Goal: Task Accomplishment & Management: Manage account settings

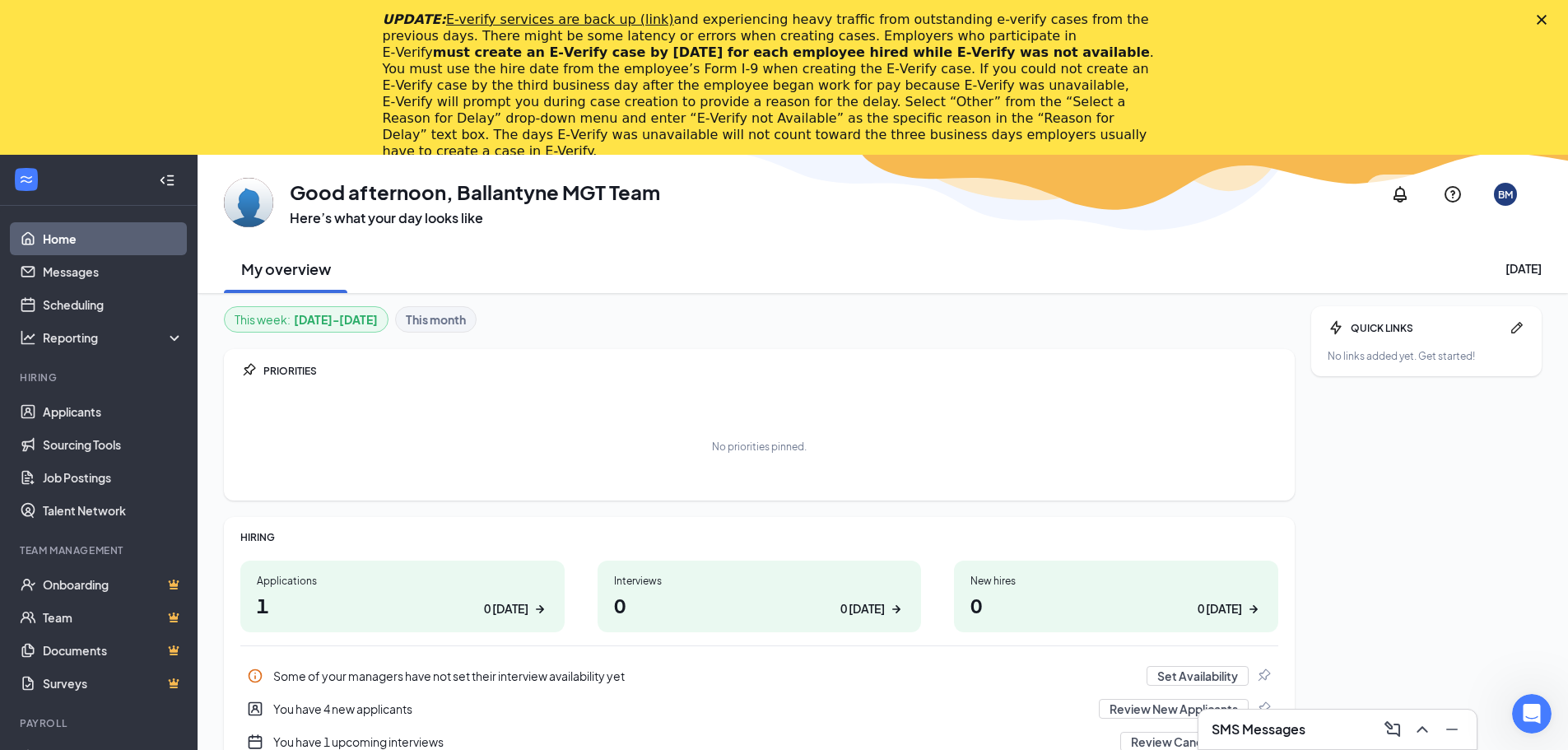
click at [1547, 17] on icon "Close" at bounding box center [1542, 20] width 10 height 10
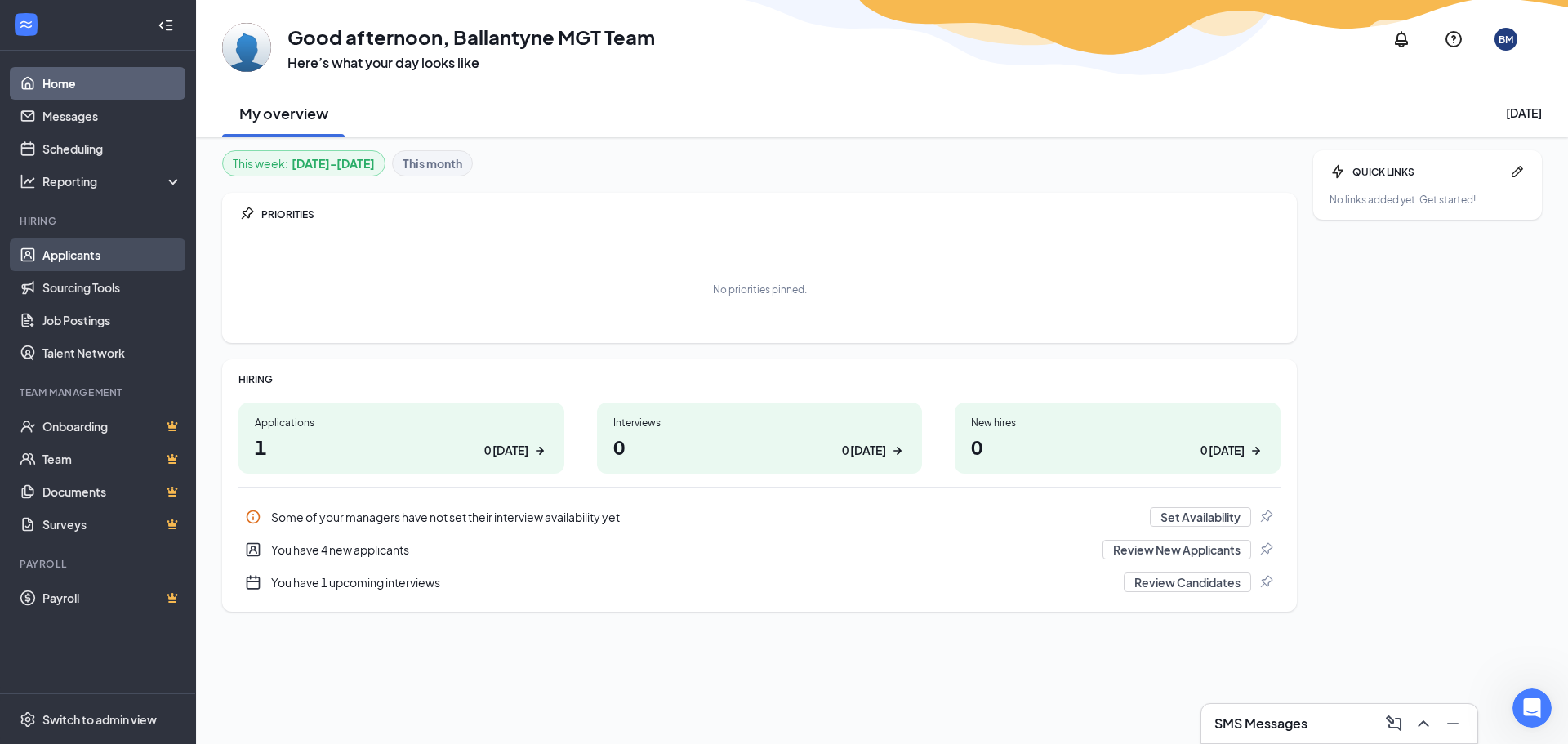
click at [80, 261] on link "Applicants" at bounding box center [112, 254] width 140 height 33
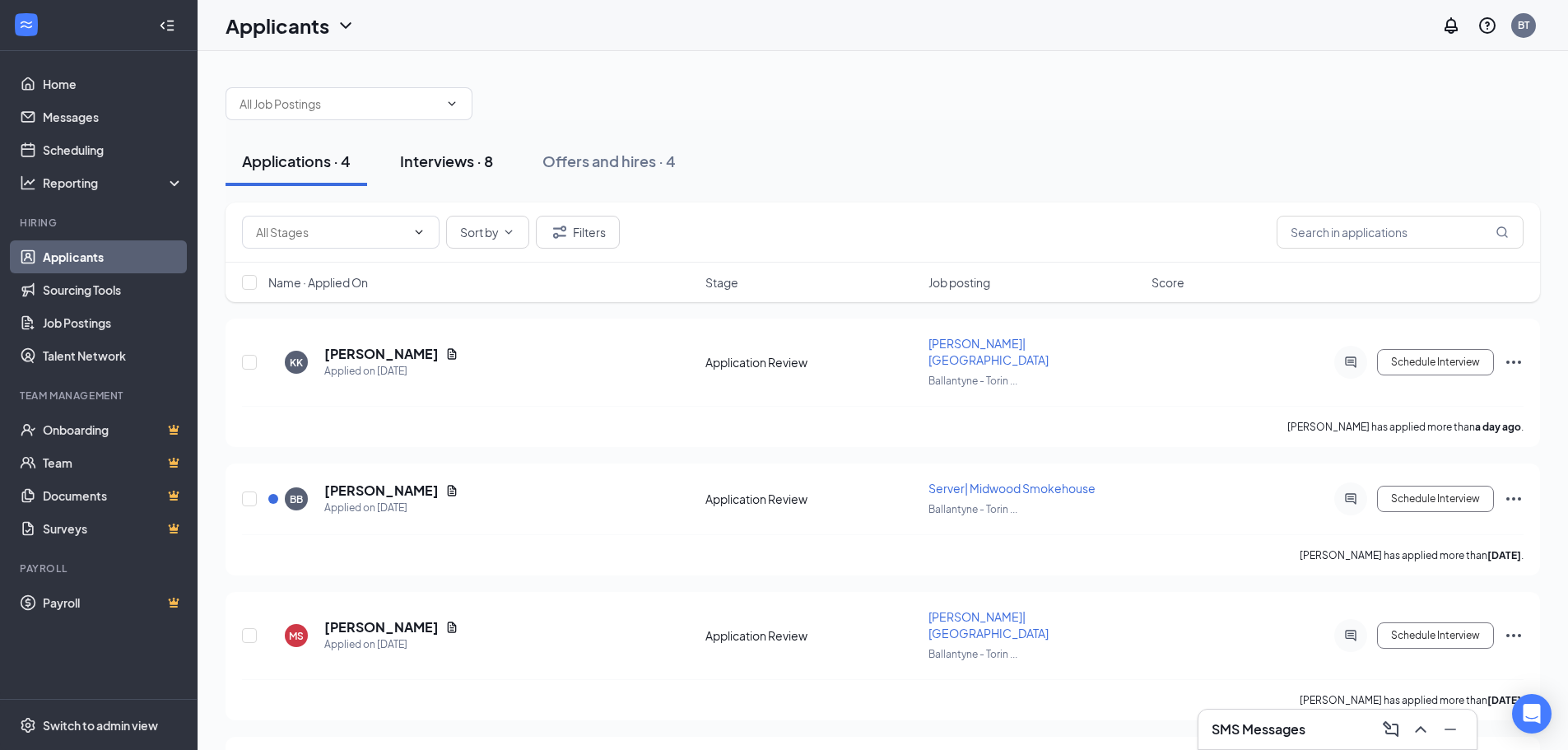
click at [486, 159] on div "Interviews · 8" at bounding box center [446, 161] width 93 height 20
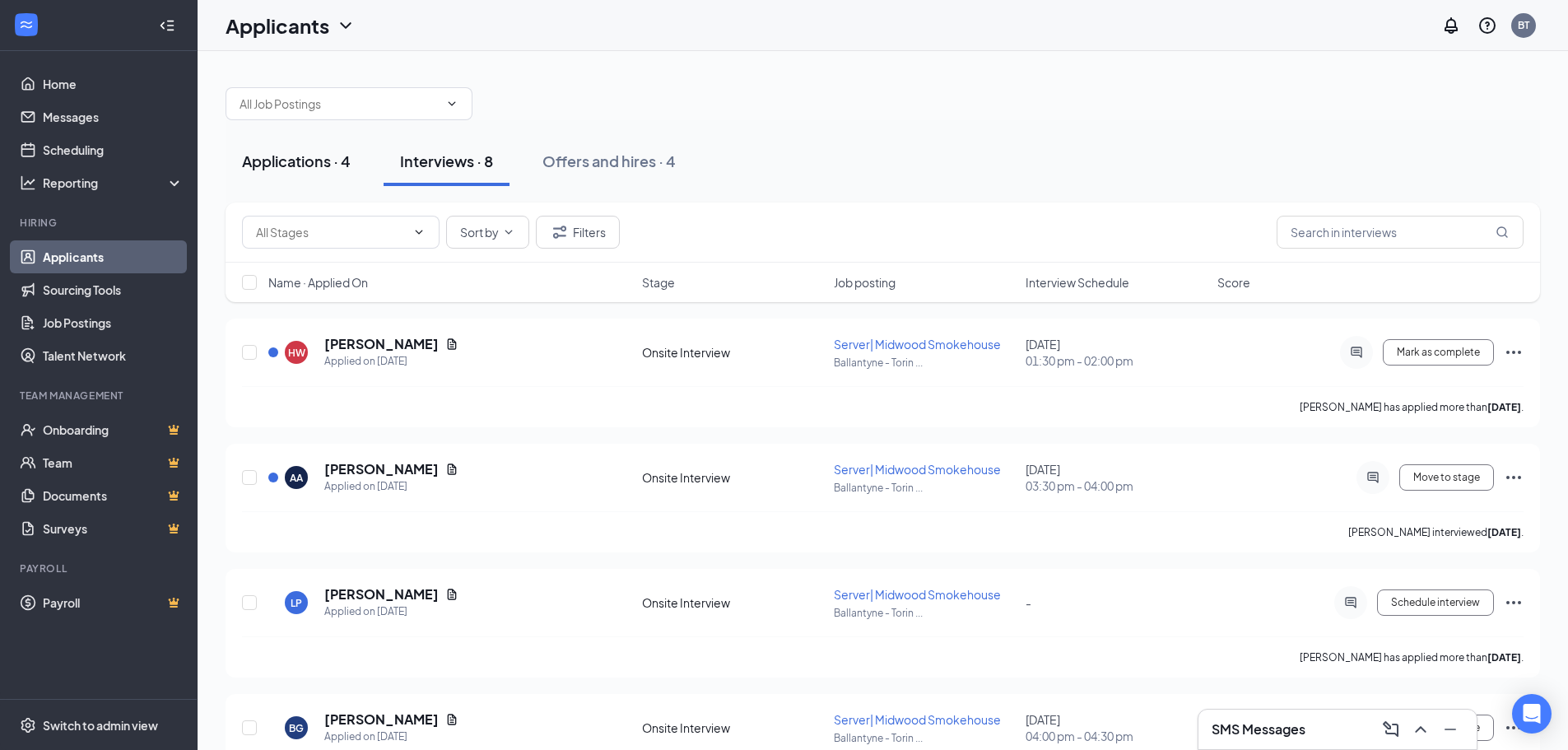
click at [314, 168] on div "Applications · 4" at bounding box center [296, 161] width 109 height 20
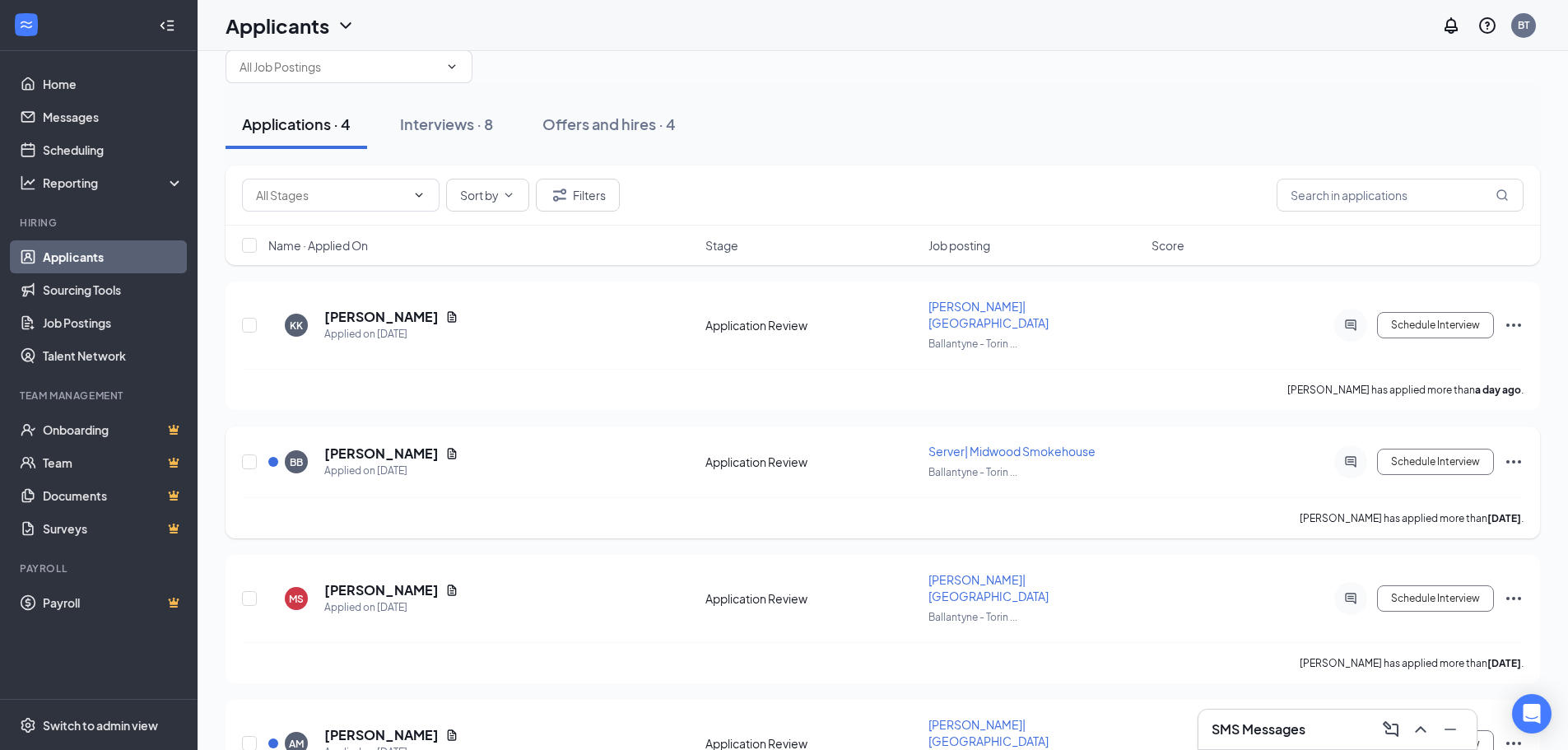
scroll to position [85, 0]
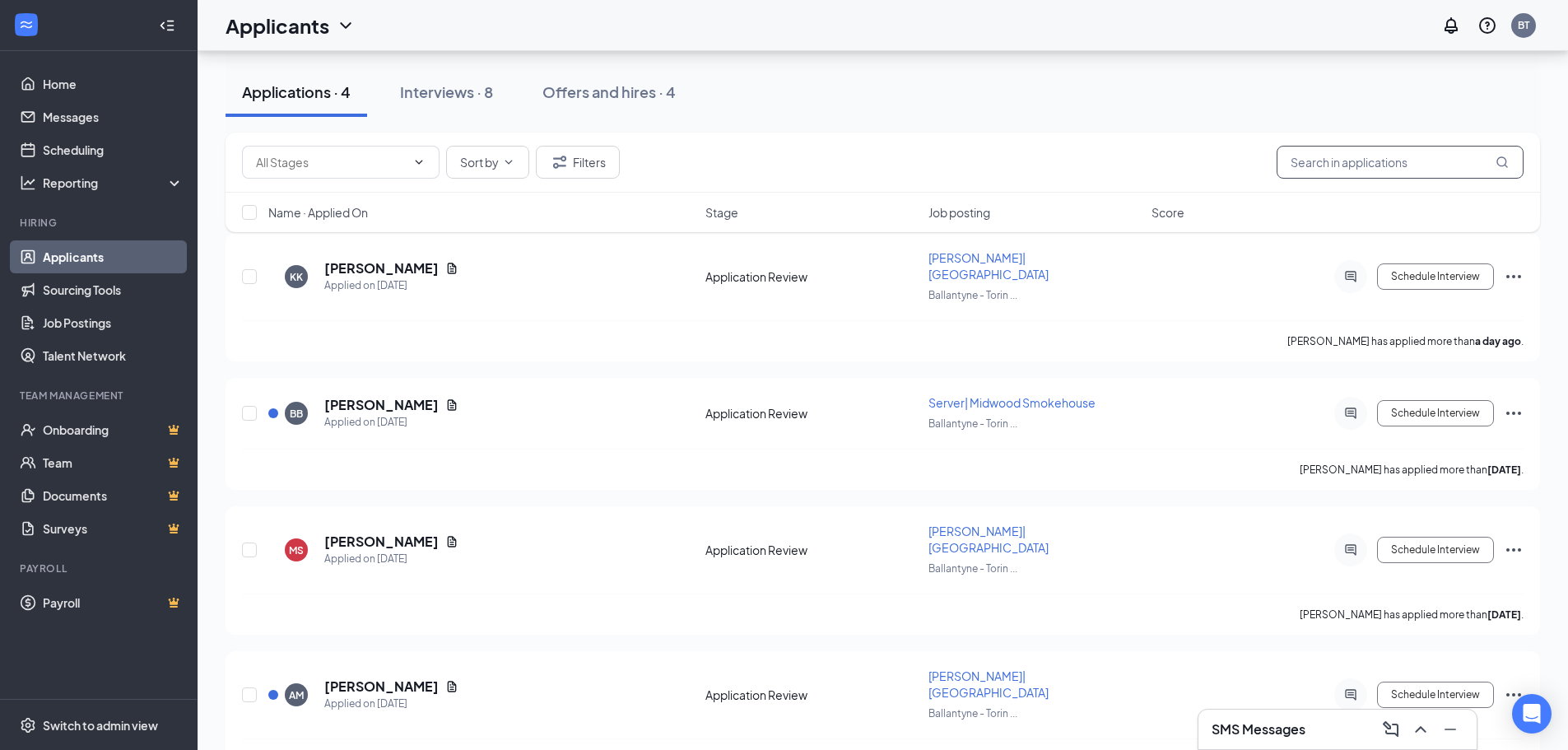
click at [1377, 175] on input "text" at bounding box center [1400, 162] width 247 height 33
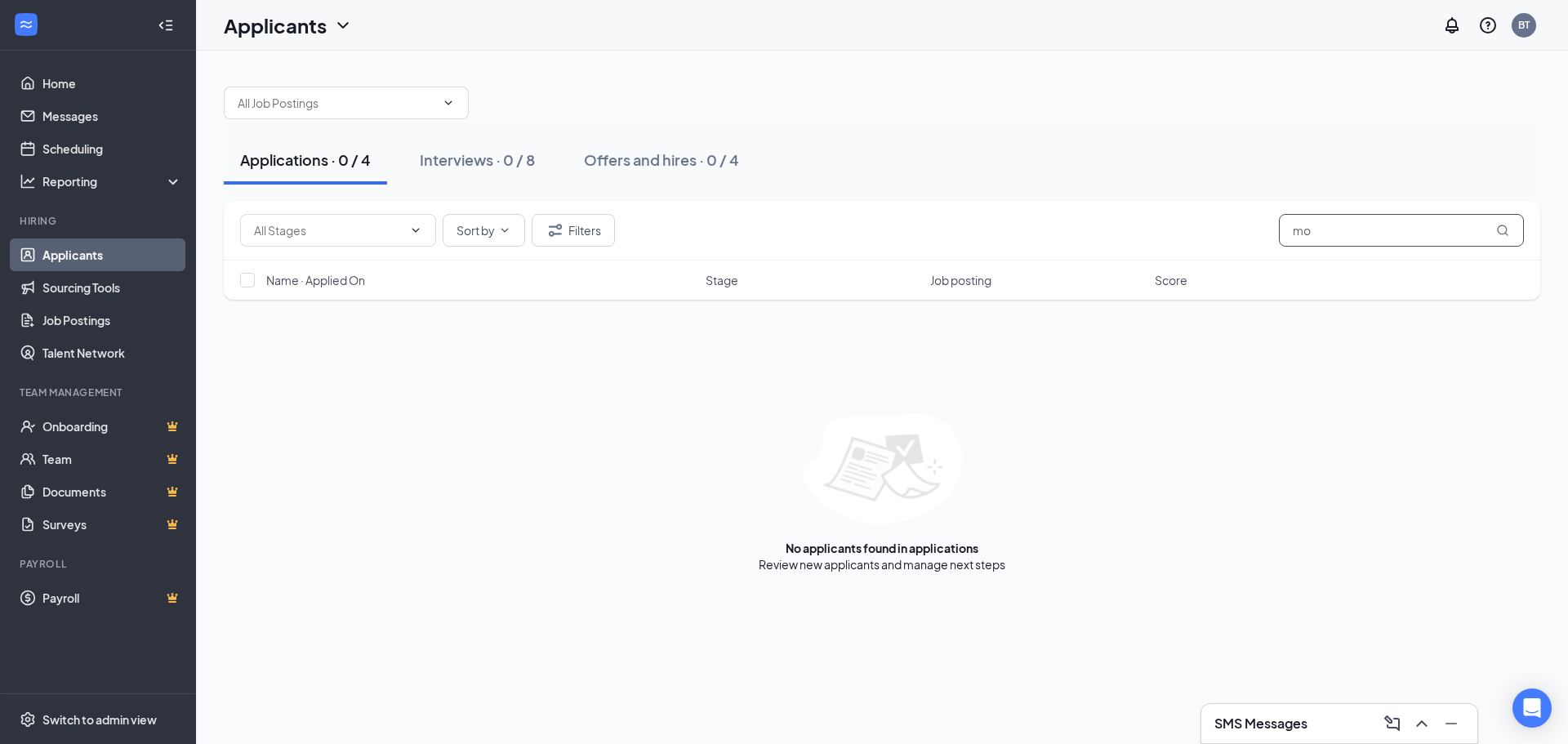
type input "m"
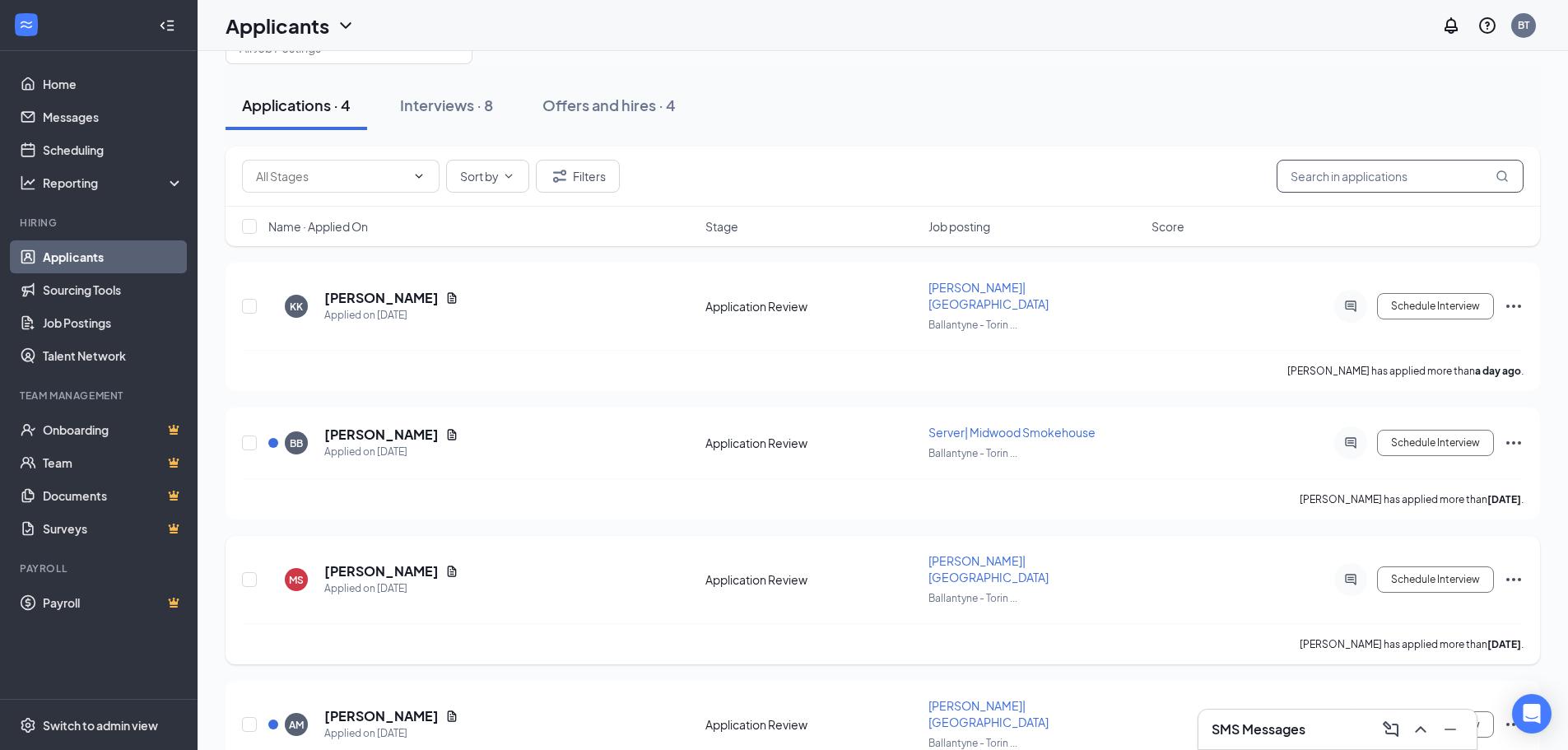
scroll to position [85, 0]
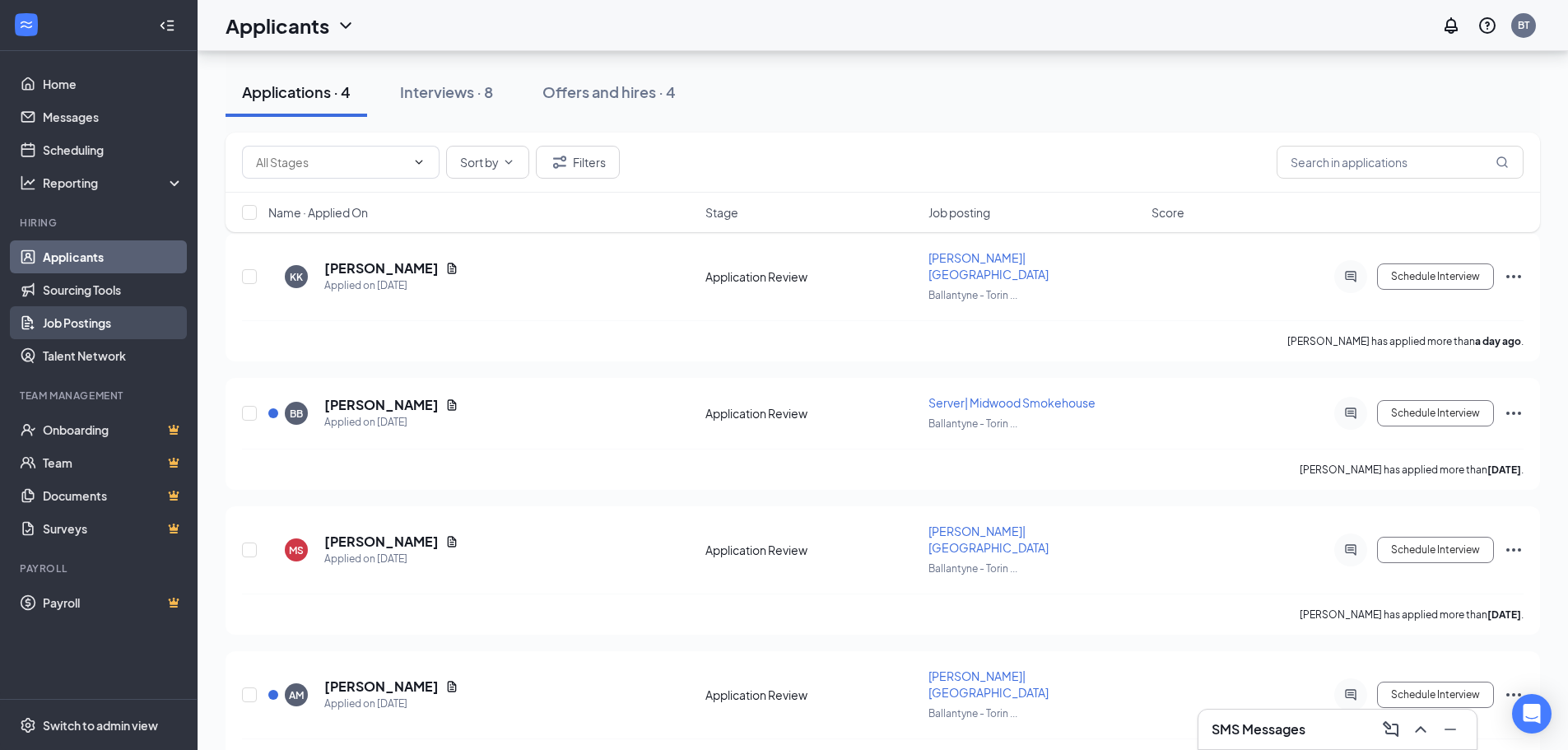
click at [105, 326] on link "Job Postings" at bounding box center [113, 322] width 141 height 33
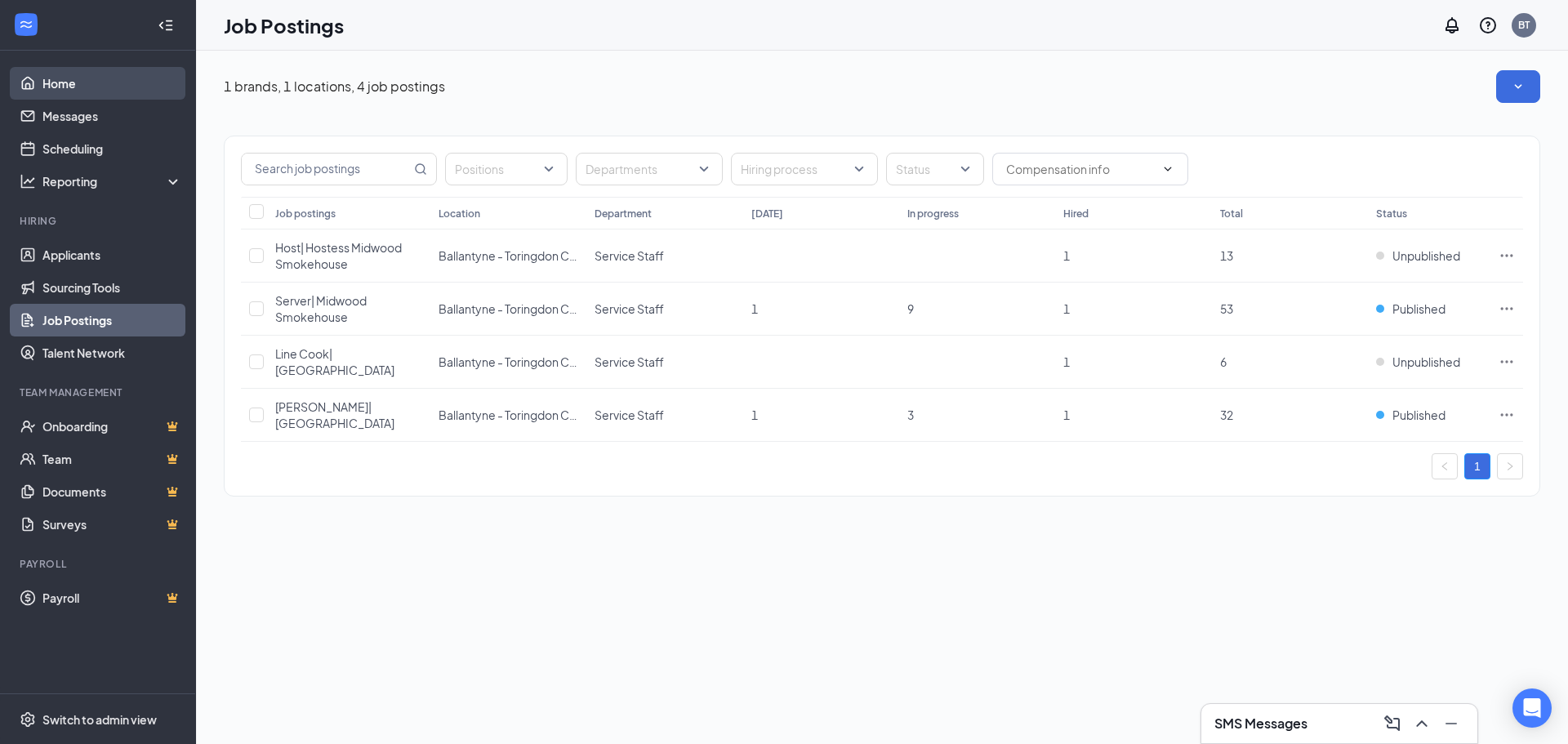
click at [52, 79] on link "Home" at bounding box center [112, 83] width 140 height 33
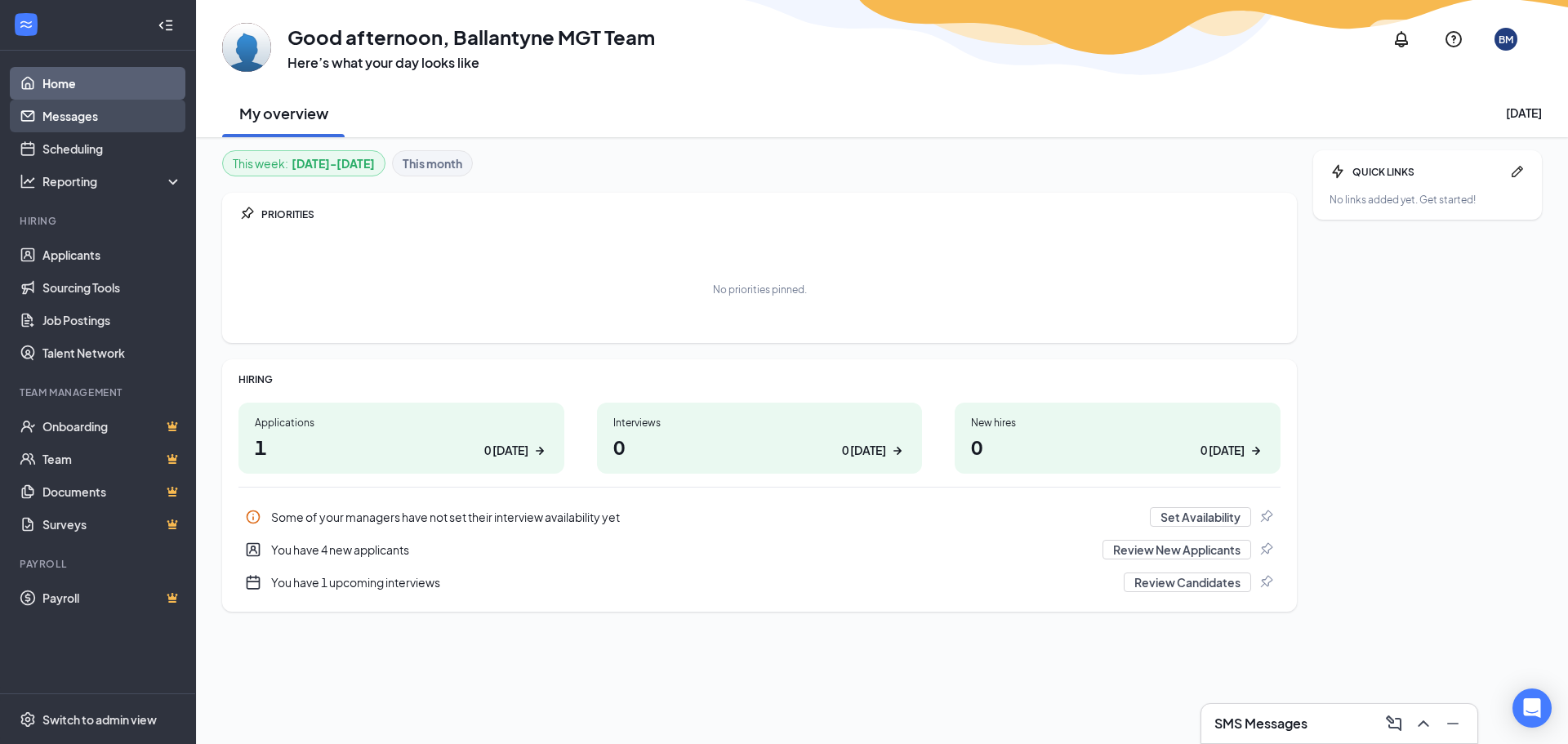
click at [48, 126] on link "Messages" at bounding box center [112, 115] width 140 height 33
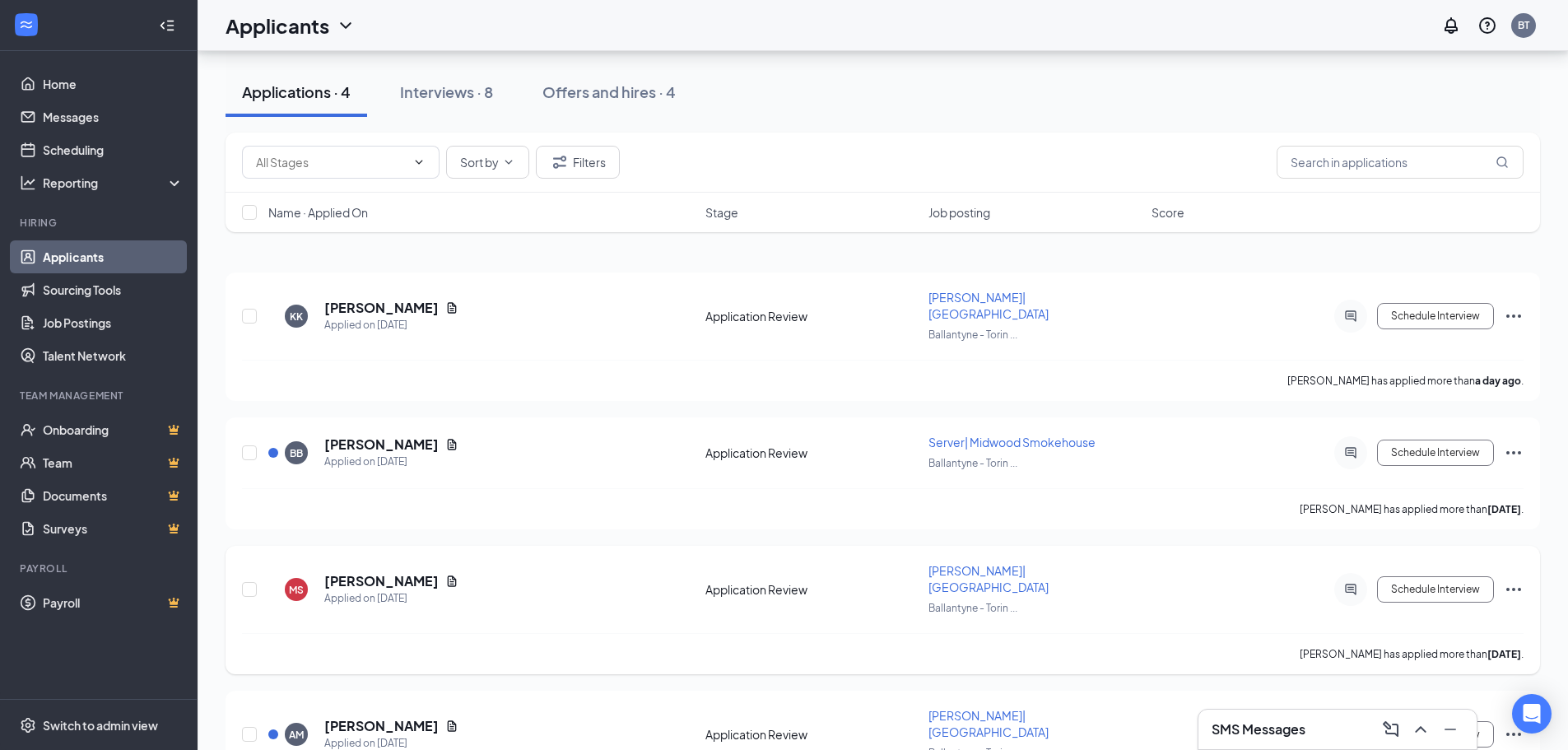
scroll to position [85, 0]
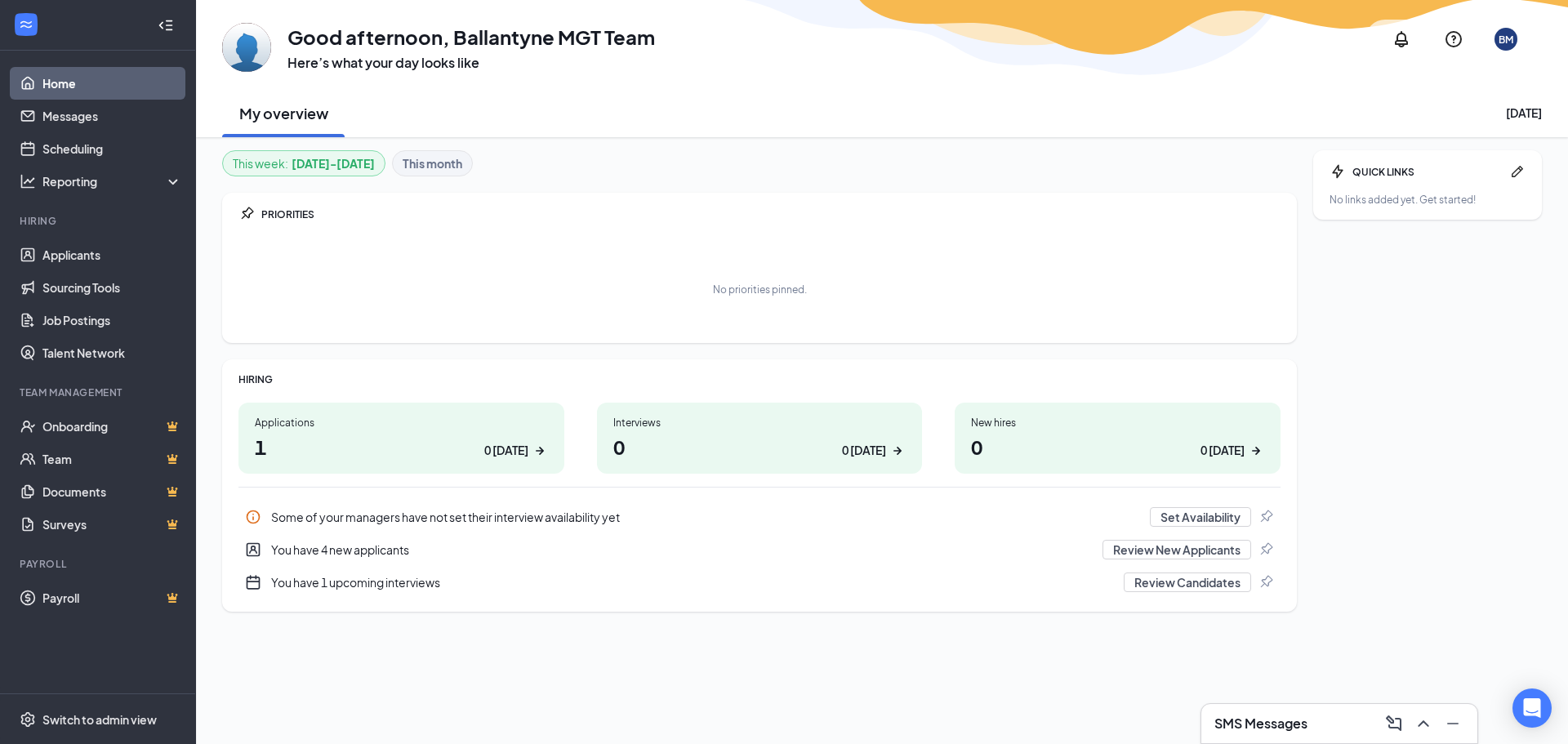
click at [293, 547] on div "You have 4 new applicants" at bounding box center [682, 550] width 822 height 17
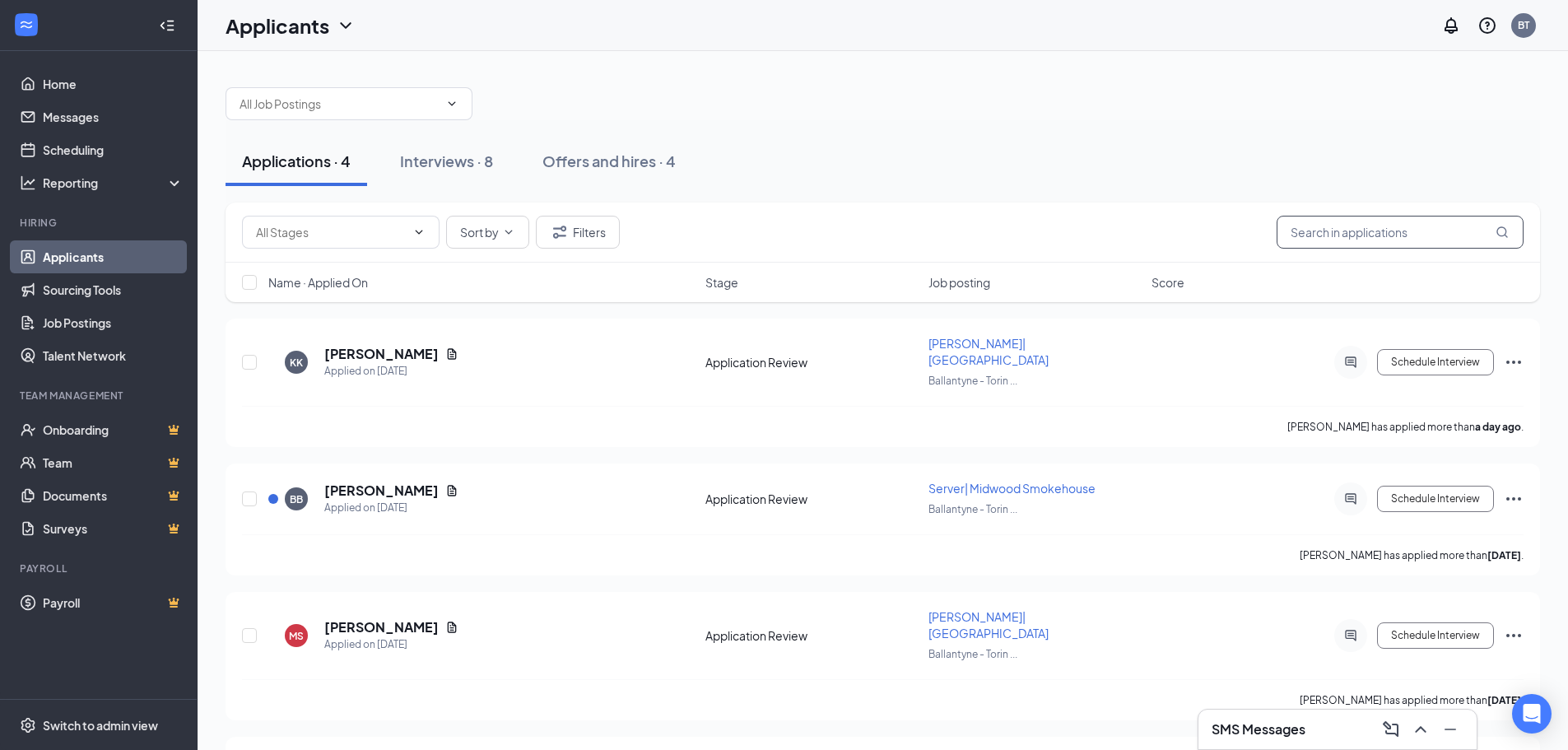
click at [1387, 233] on input "text" at bounding box center [1400, 232] width 247 height 33
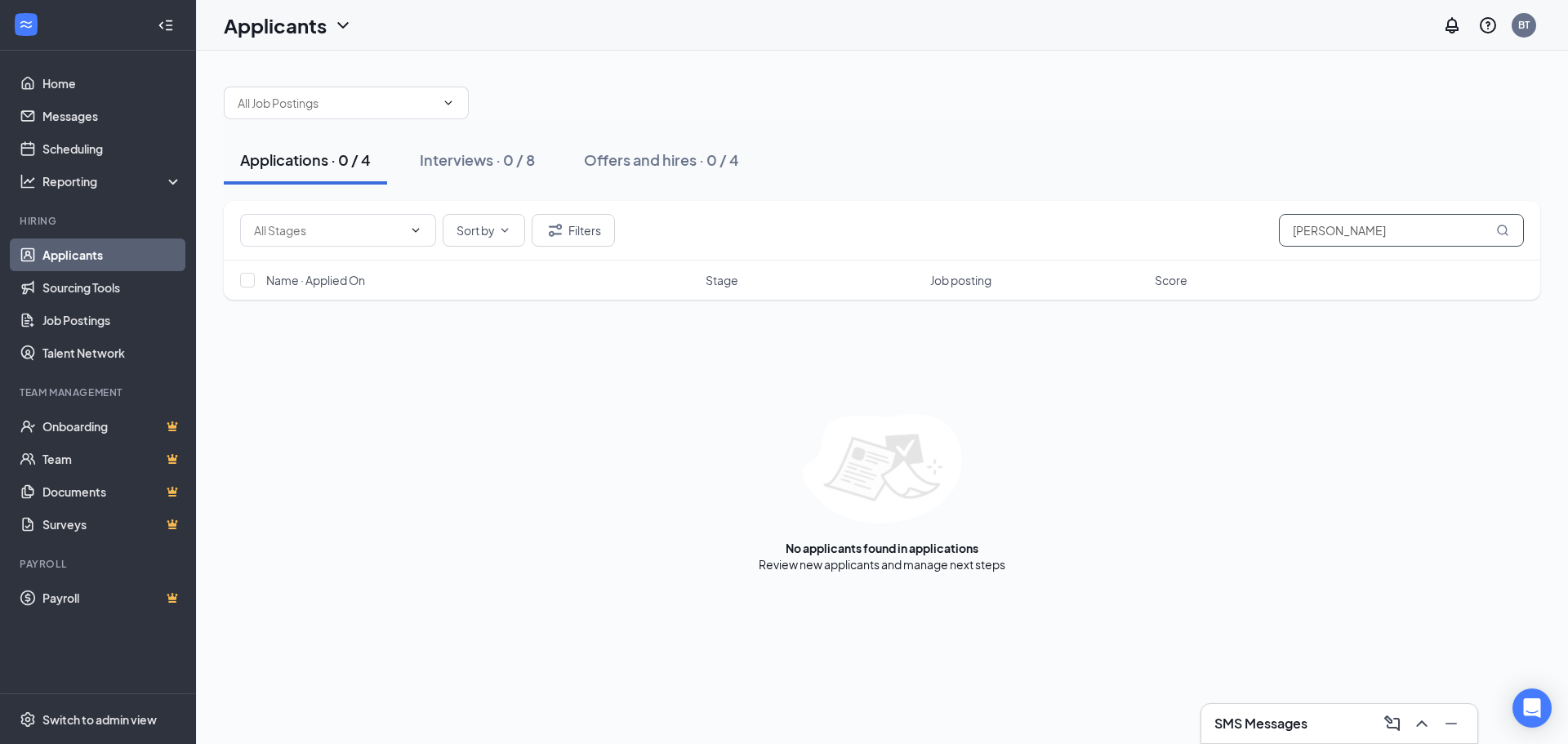
type input "[PERSON_NAME]"
click at [96, 251] on link "Applicants" at bounding box center [112, 254] width 140 height 33
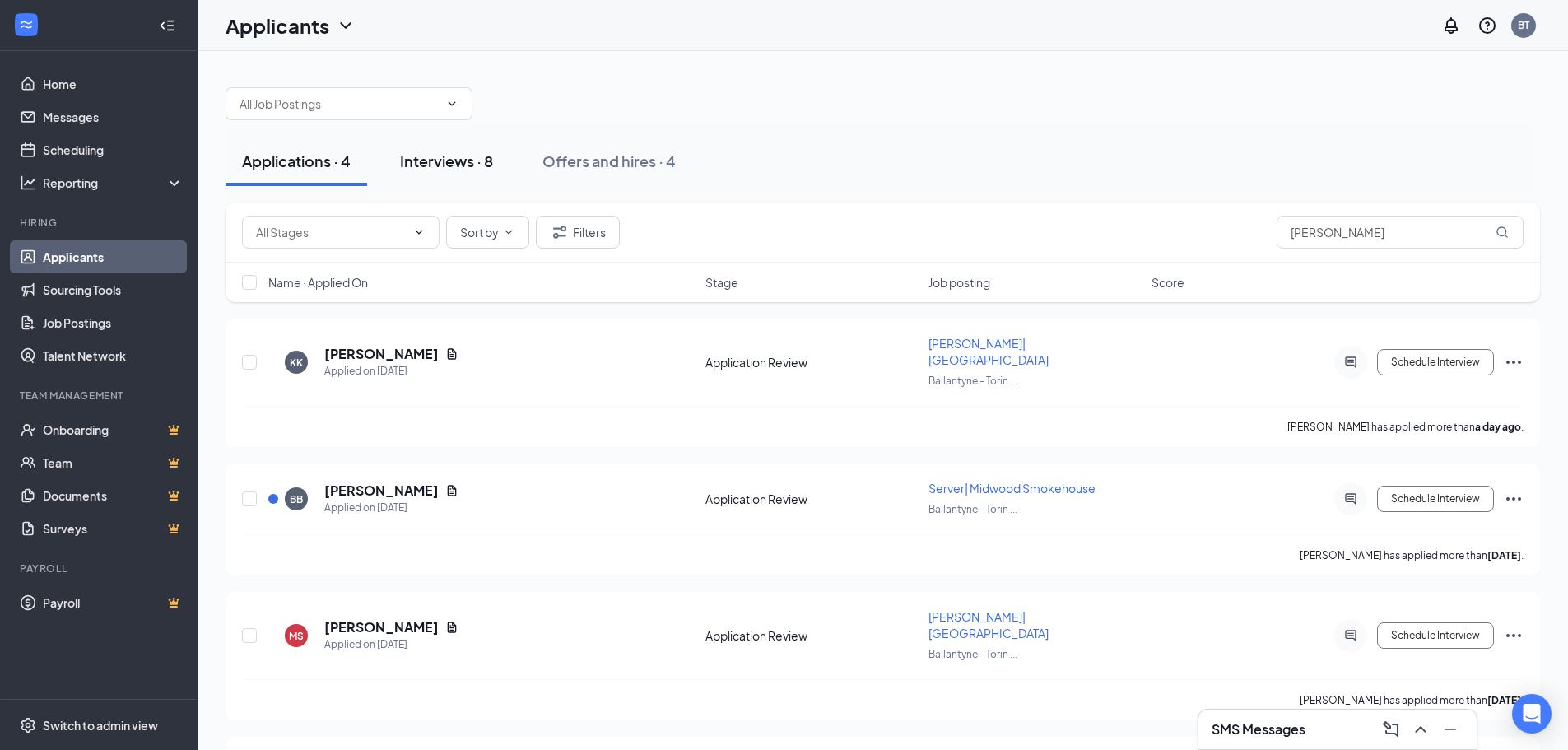
click at [466, 156] on div "Interviews · 8" at bounding box center [446, 161] width 93 height 20
